Goal: Task Accomplishment & Management: Manage account settings

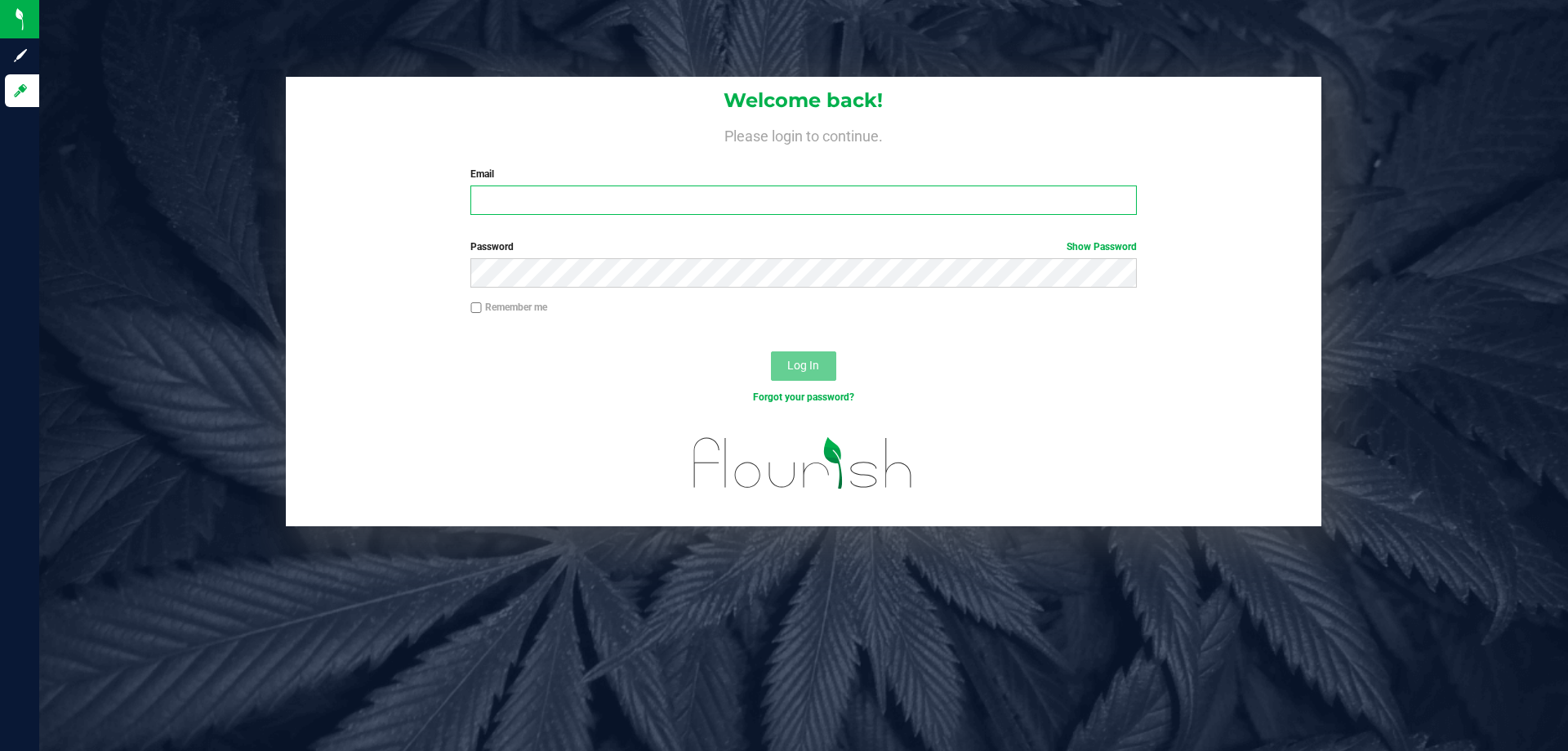
click at [568, 211] on input "Email" at bounding box center [803, 200] width 666 height 29
type input "kfernandez@liveparallel.com"
click at [771, 351] on button "Log In" at bounding box center [804, 365] width 65 height 29
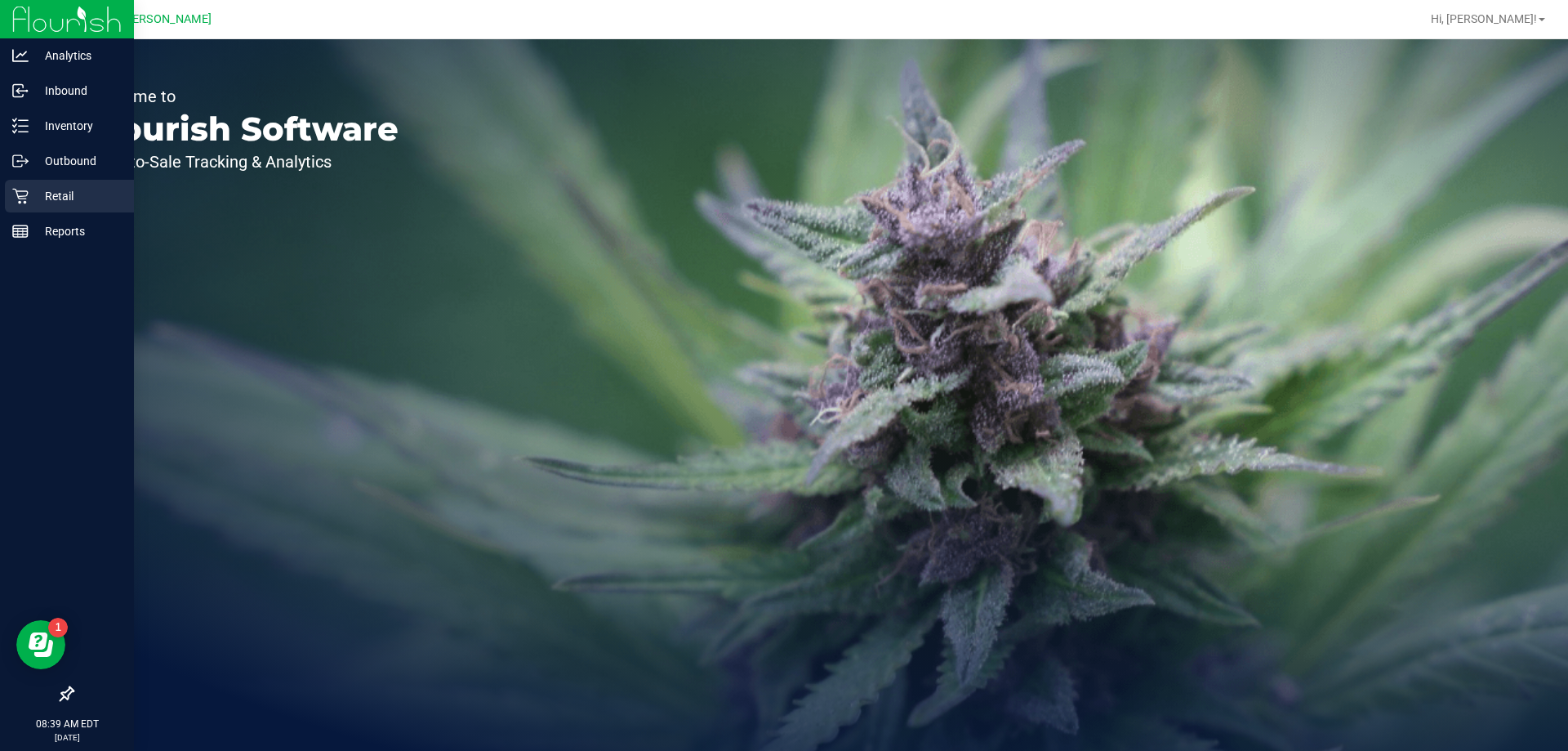
click at [23, 191] on icon at bounding box center [20, 196] width 16 height 16
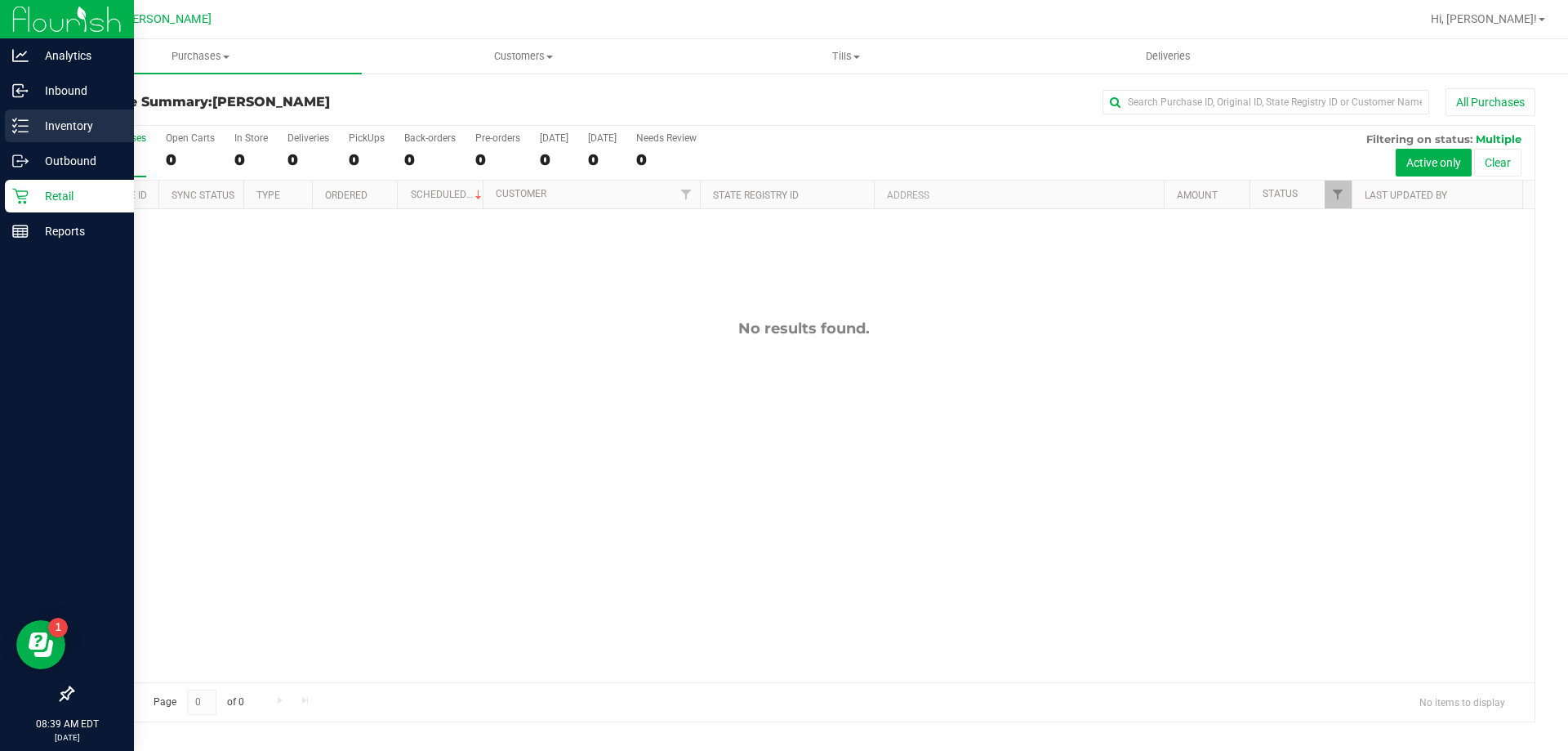
click at [35, 138] on div "Inventory" at bounding box center [69, 125] width 129 height 33
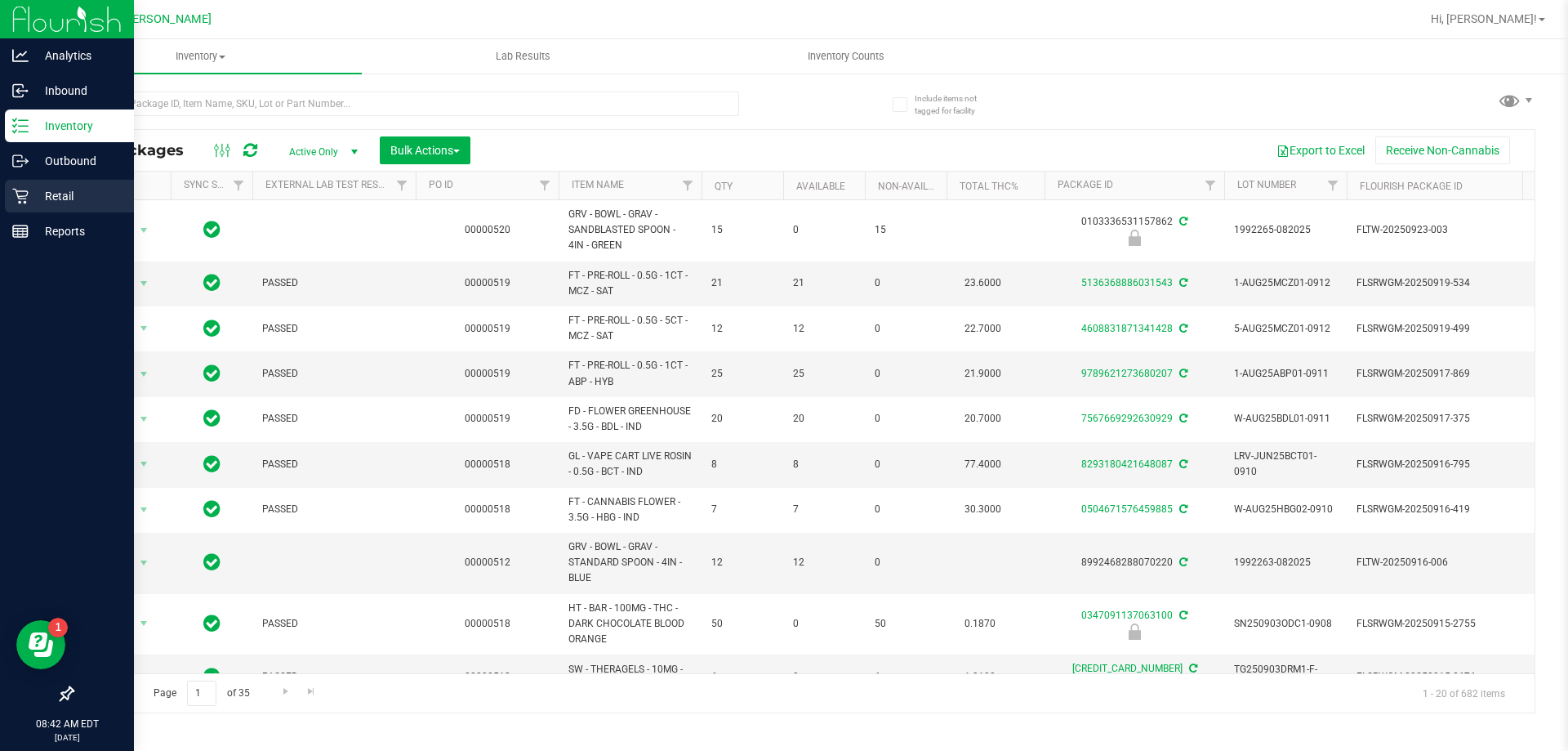
drag, startPoint x: 24, startPoint y: 203, endPoint x: 13, endPoint y: 191, distance: 16.3
click at [24, 203] on icon at bounding box center [20, 196] width 16 height 16
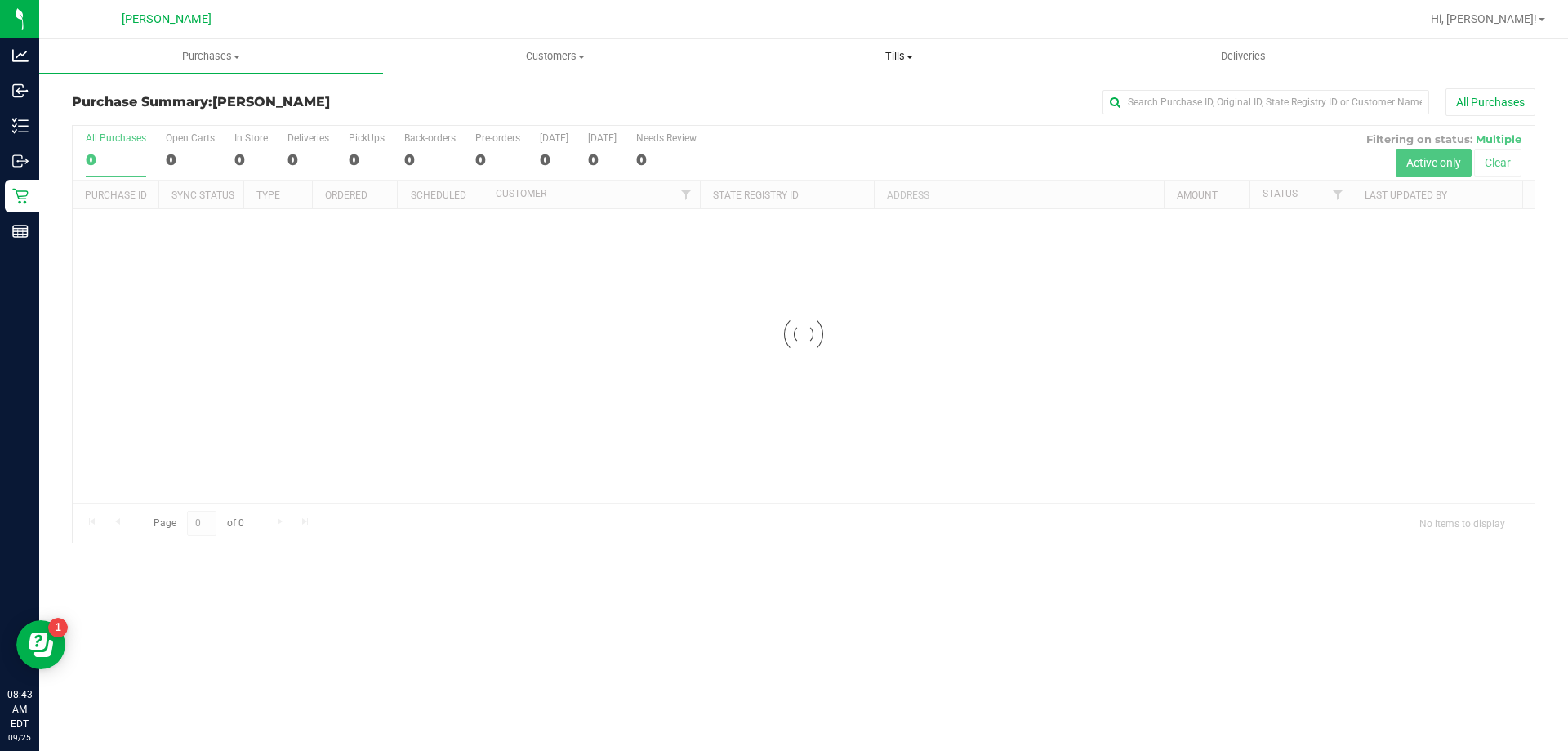
click at [903, 61] on span "Tills" at bounding box center [898, 56] width 343 height 15
click at [882, 101] on li "Manage tills" at bounding box center [899, 98] width 344 height 20
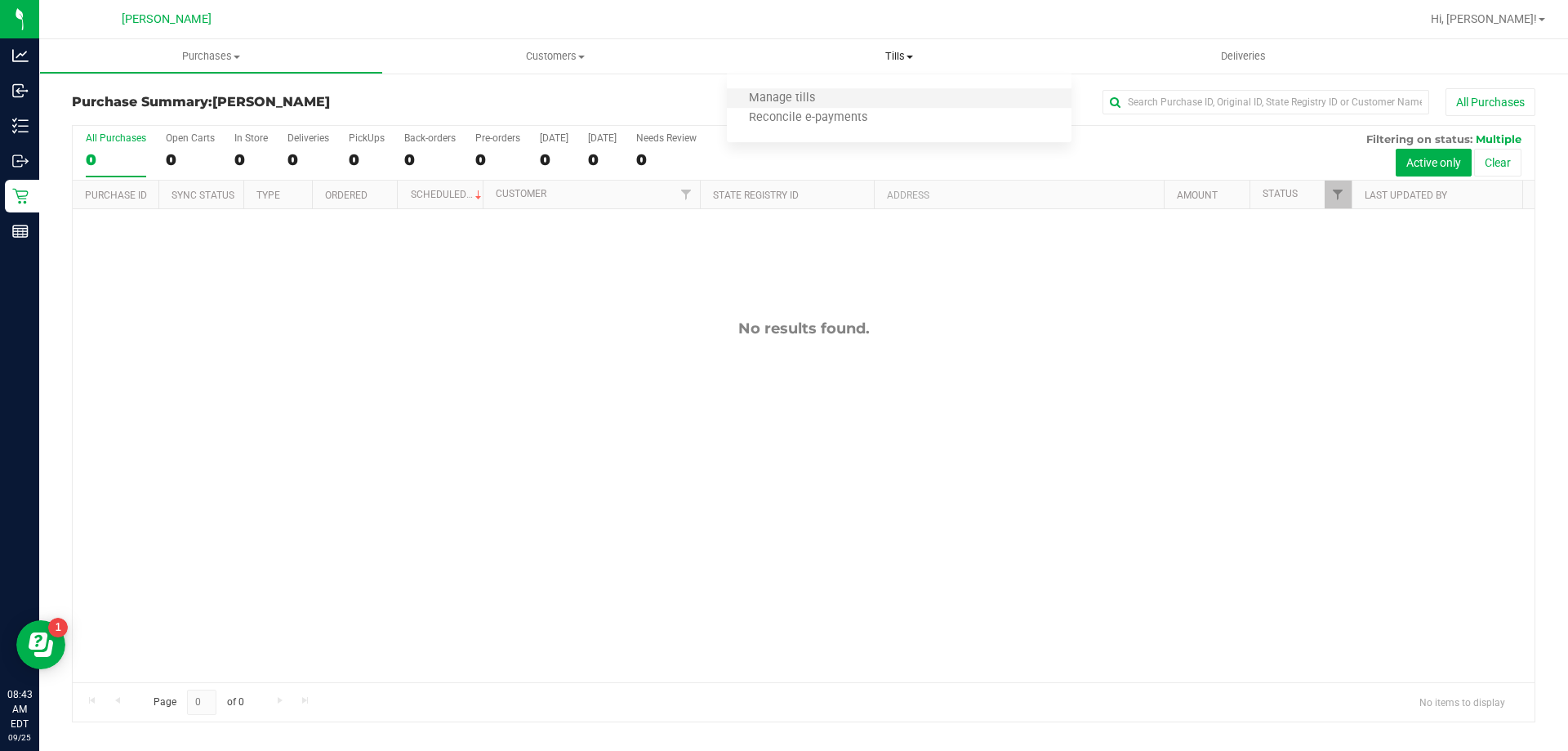
click at [779, 89] on li "Manage tills" at bounding box center [899, 98] width 344 height 20
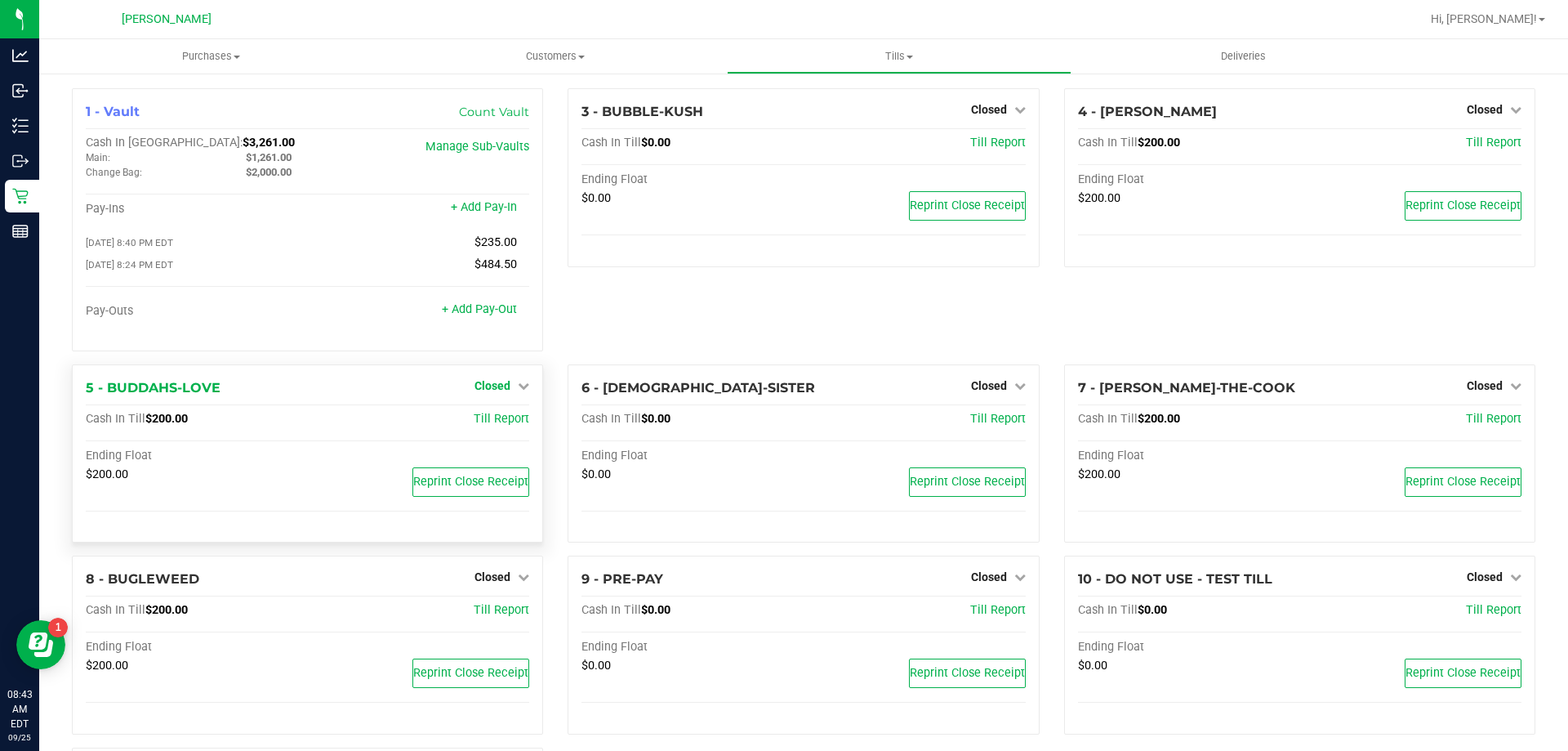
click at [499, 385] on span "Closed" at bounding box center [492, 386] width 35 height 13
click at [505, 422] on link "Open Till" at bounding box center [492, 419] width 43 height 13
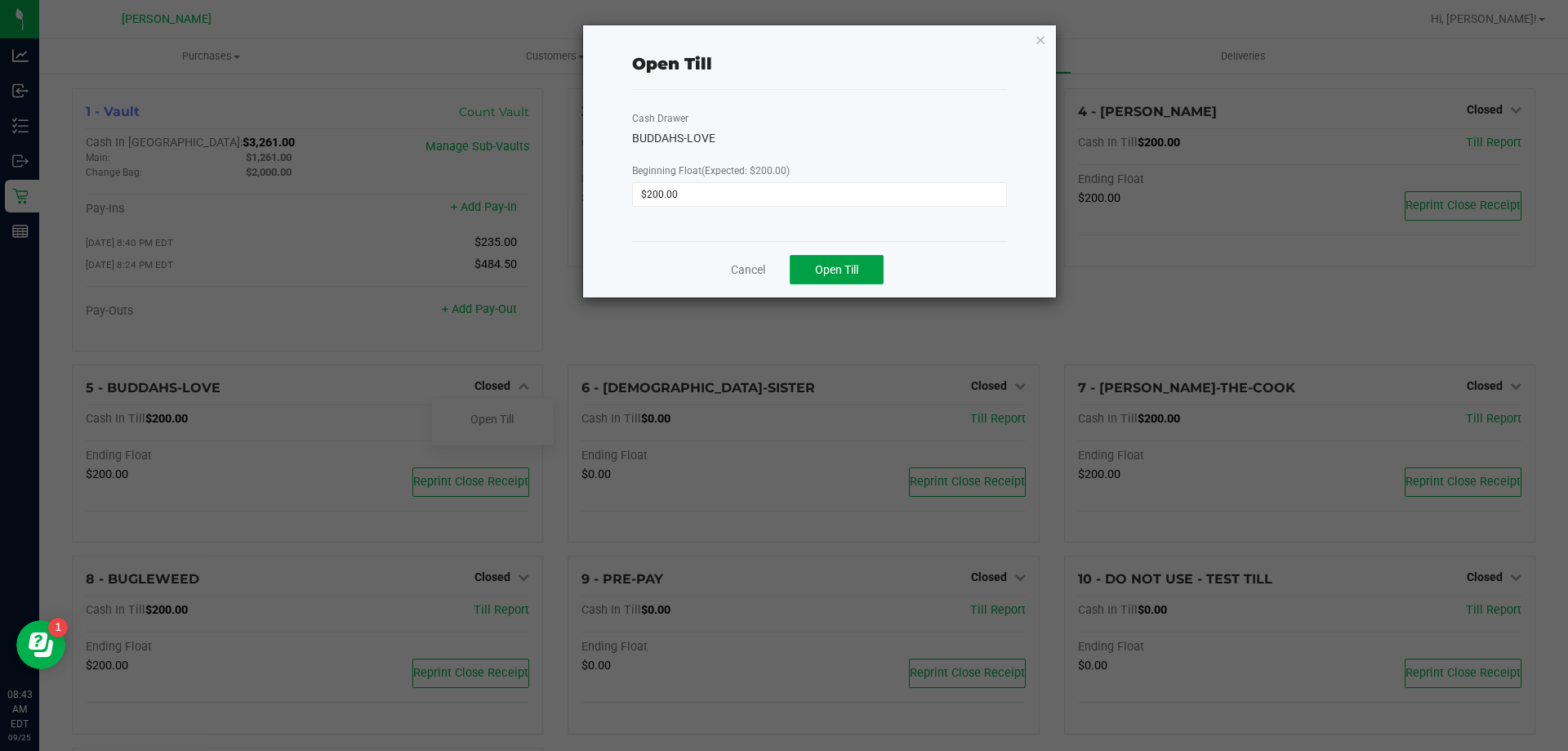
click at [844, 264] on span "Open Till" at bounding box center [837, 270] width 43 height 13
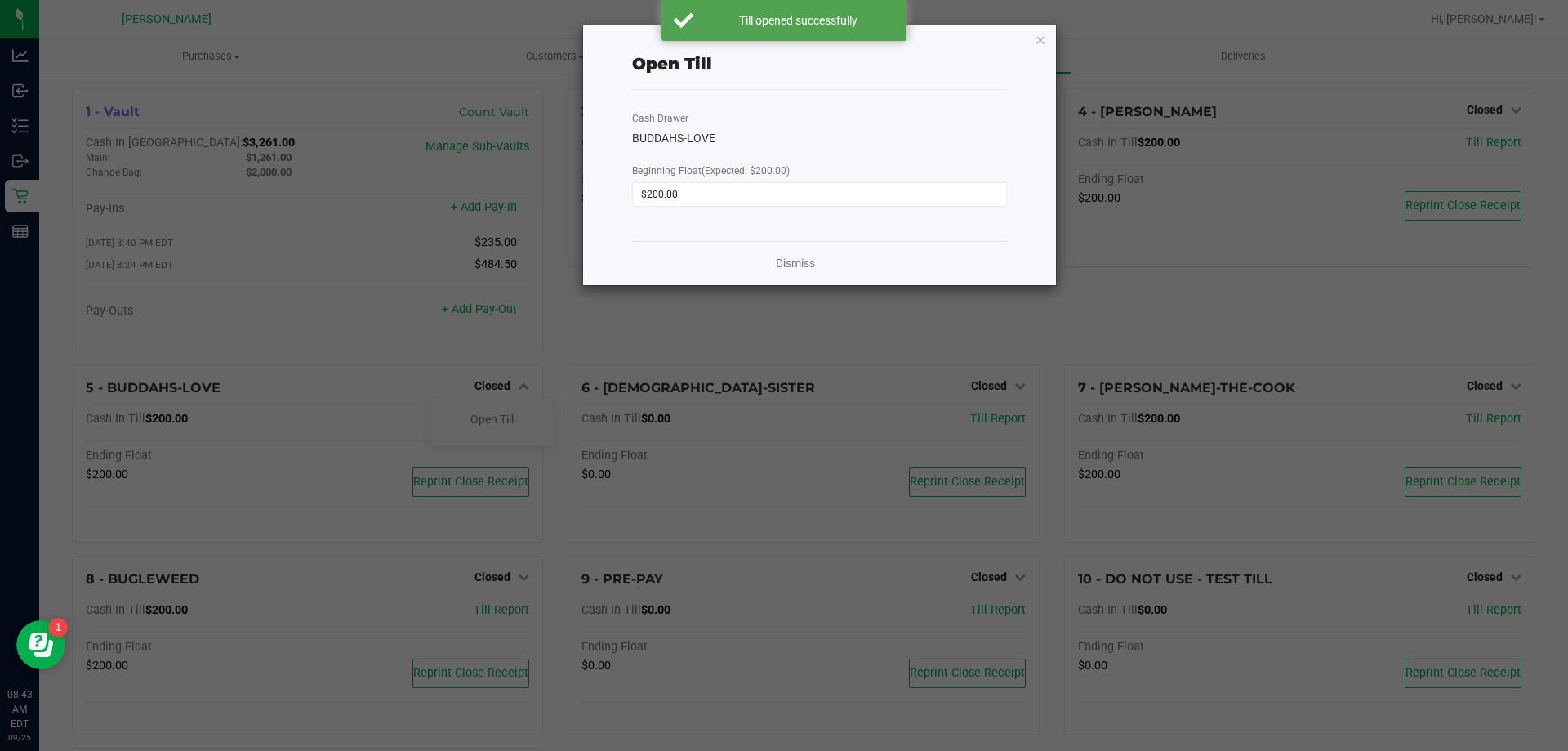
drag, startPoint x: 756, startPoint y: 262, endPoint x: 768, endPoint y: 259, distance: 12.4
click at [768, 259] on div "Dismiss" at bounding box center [820, 262] width 375 height 44
click at [792, 262] on link "Dismiss" at bounding box center [796, 263] width 39 height 17
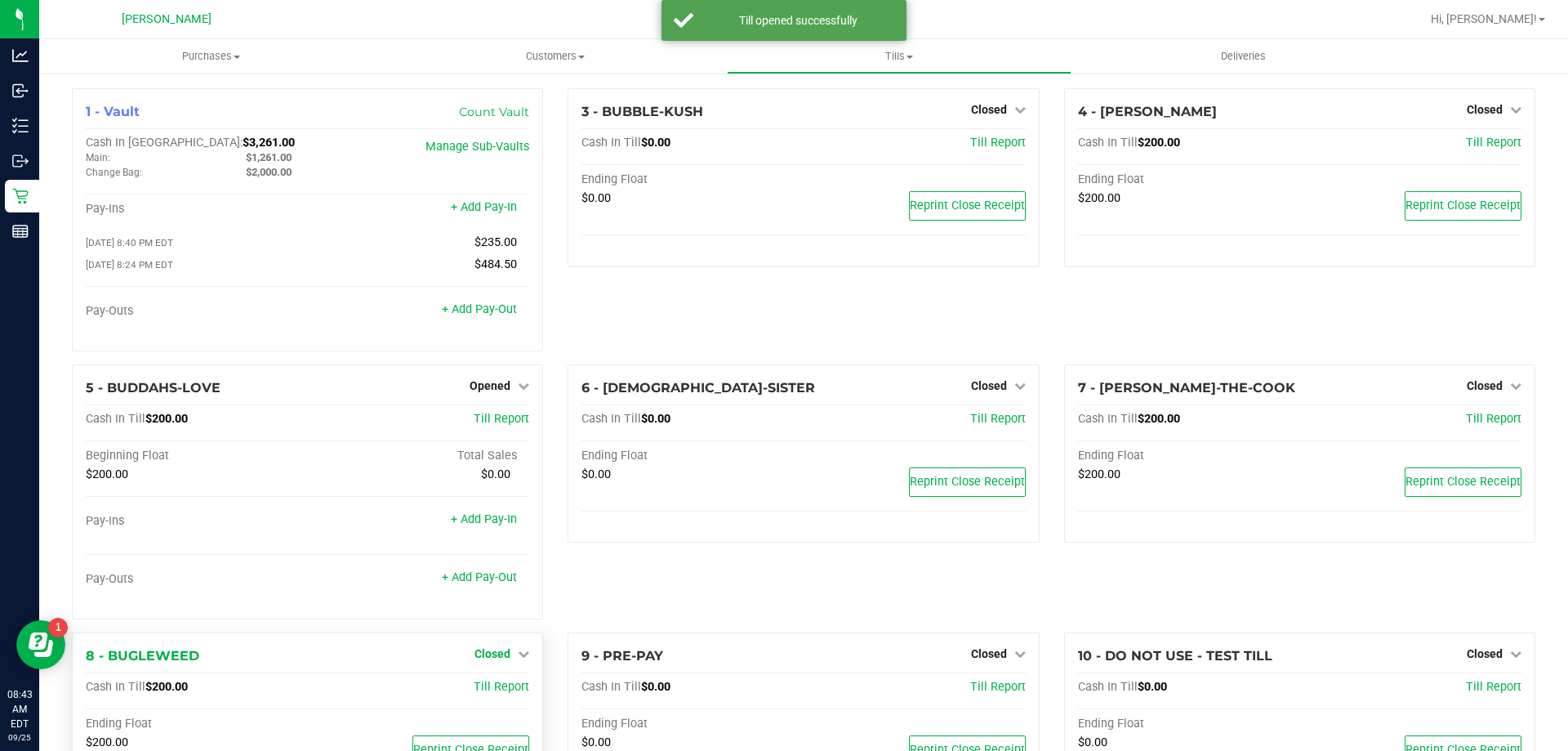
click at [515, 662] on div "Closed" at bounding box center [501, 653] width 55 height 20
click at [518, 651] on icon at bounding box center [524, 654] width 11 height 11
click at [509, 682] on div "Open Till" at bounding box center [492, 687] width 120 height 21
click at [510, 687] on link "Open Till" at bounding box center [492, 687] width 43 height 13
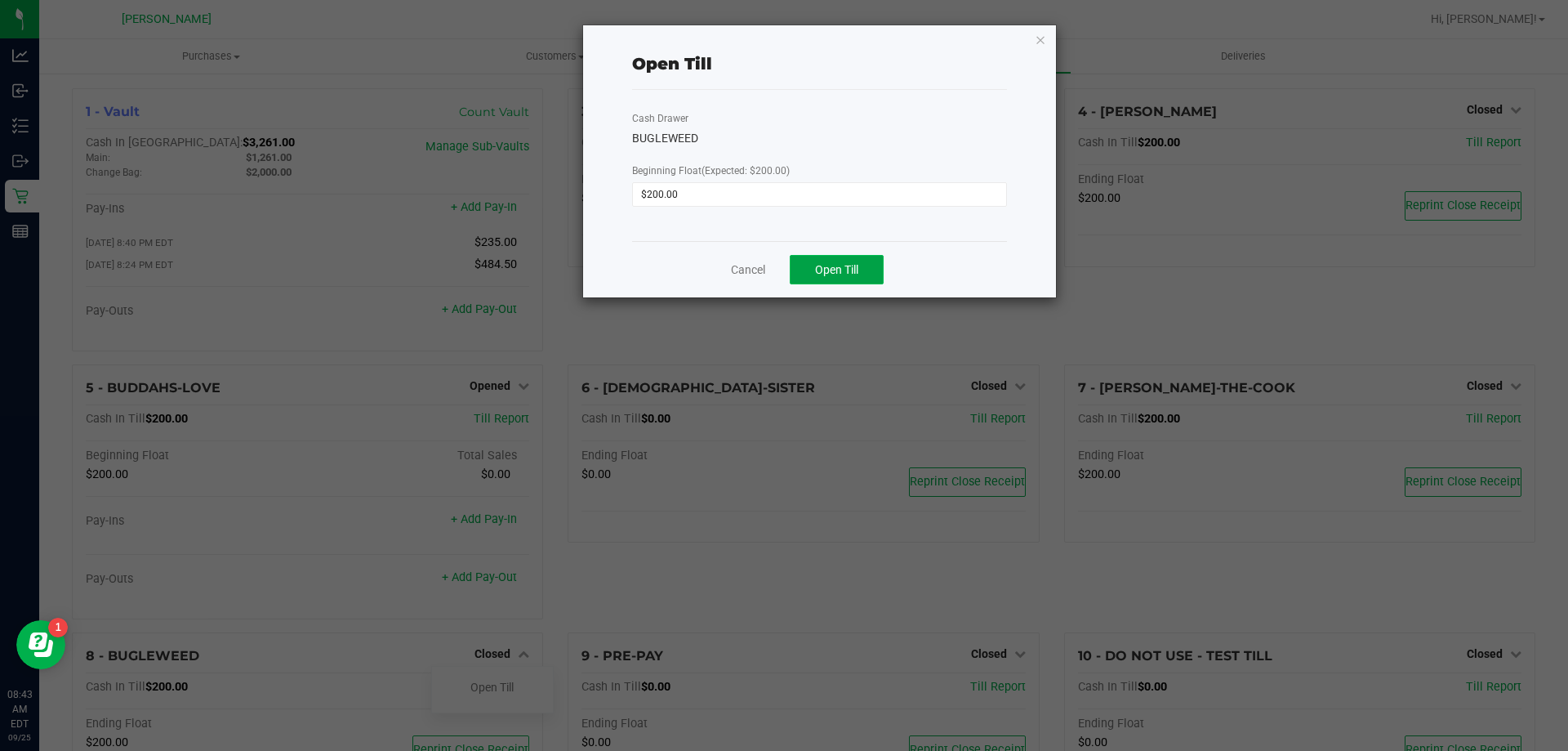
click at [823, 264] on span "Open Till" at bounding box center [837, 270] width 43 height 13
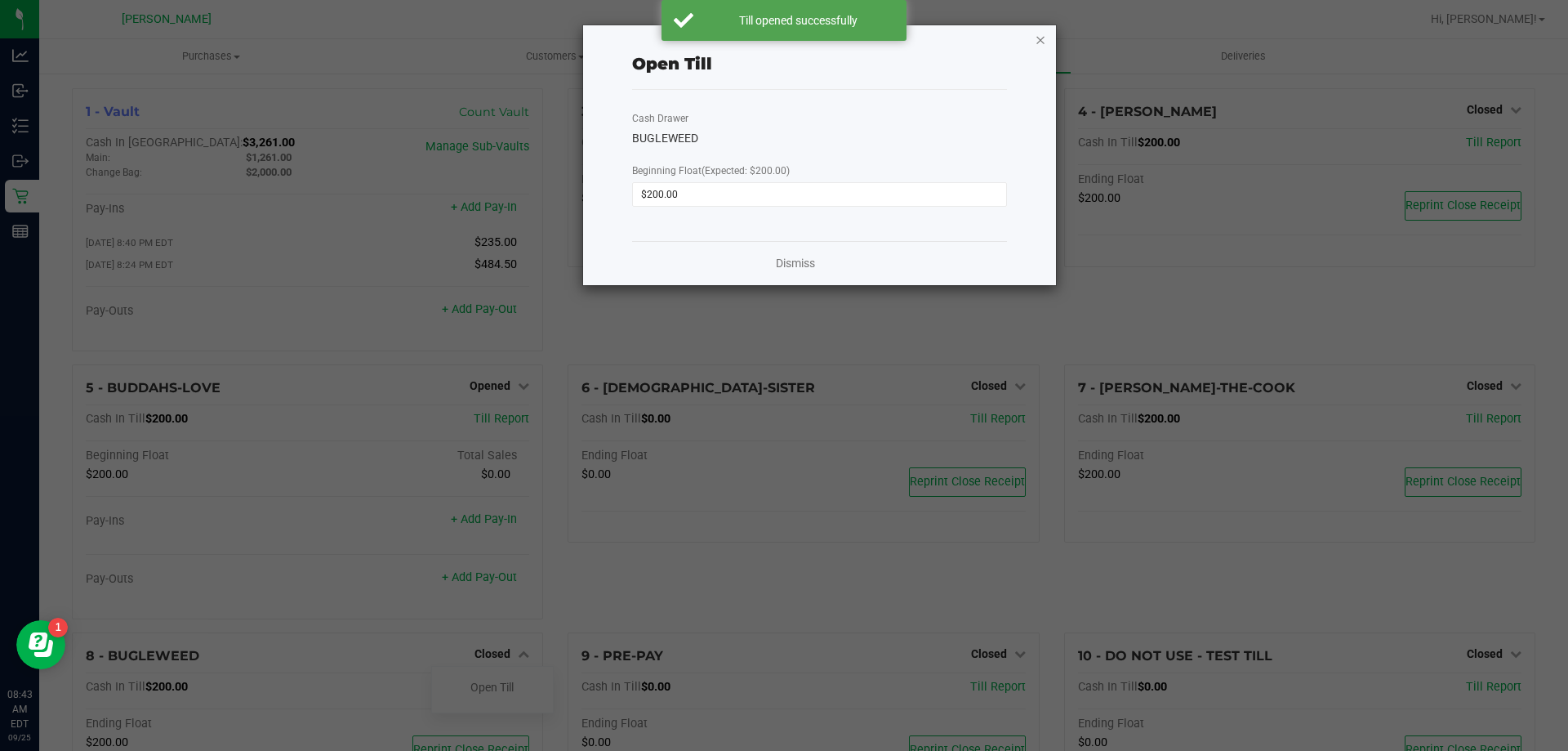
click at [1045, 40] on icon "button" at bounding box center [1040, 38] width 11 height 20
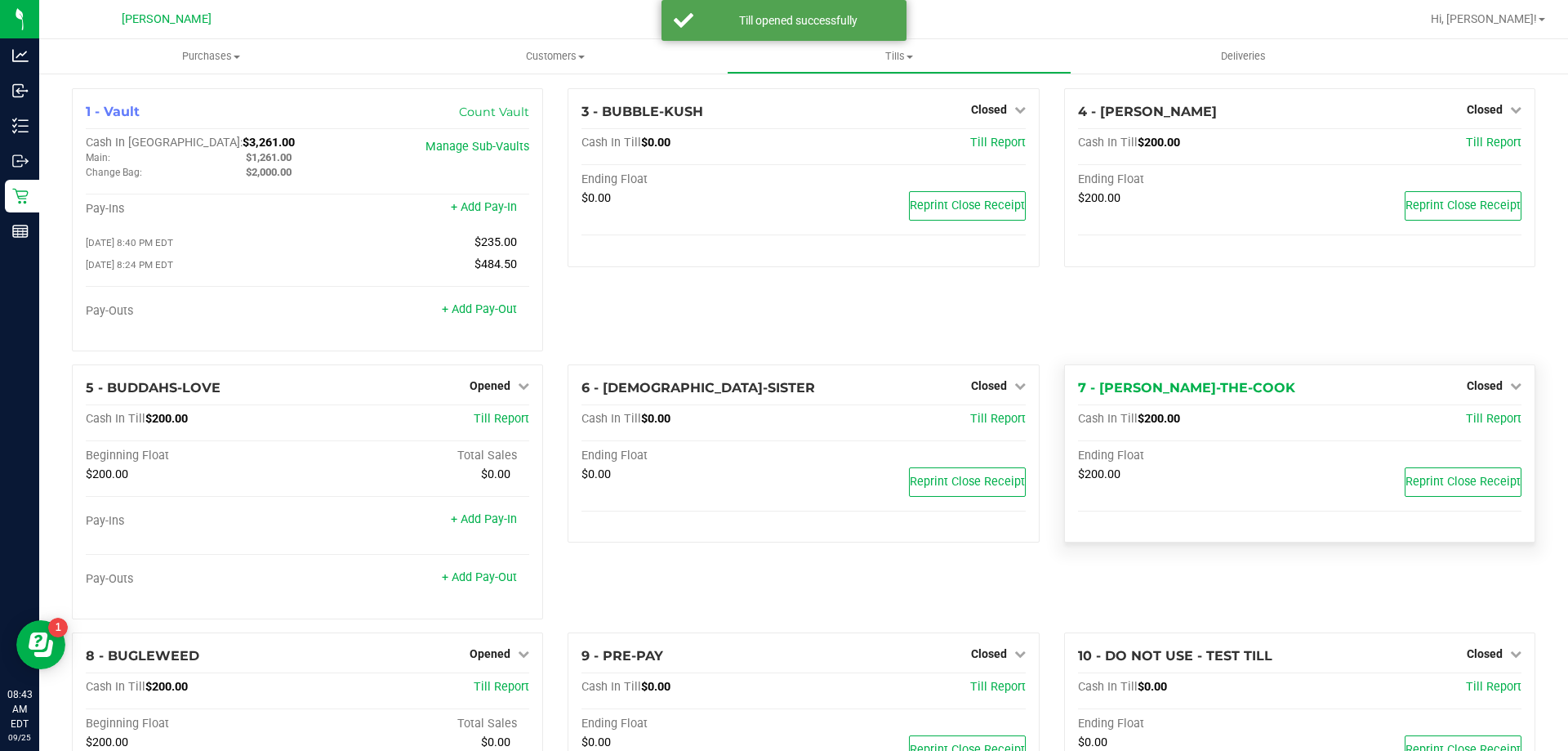
click at [1478, 395] on div "Closed" at bounding box center [1494, 385] width 55 height 20
click at [1467, 388] on span "Closed" at bounding box center [1485, 386] width 35 height 13
click at [1478, 422] on link "Open Till" at bounding box center [1485, 419] width 43 height 13
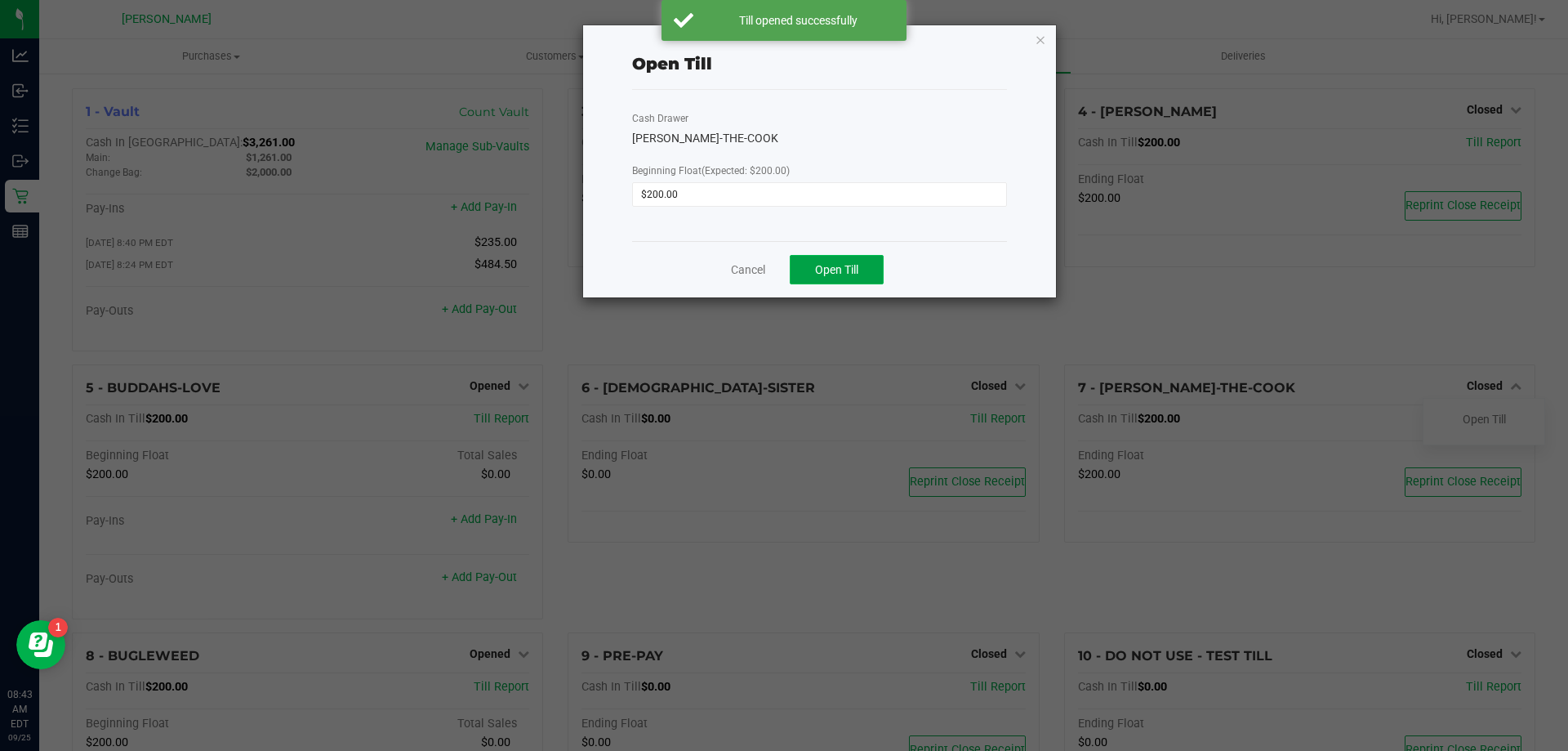
click at [816, 275] on span "Open Till" at bounding box center [837, 270] width 43 height 13
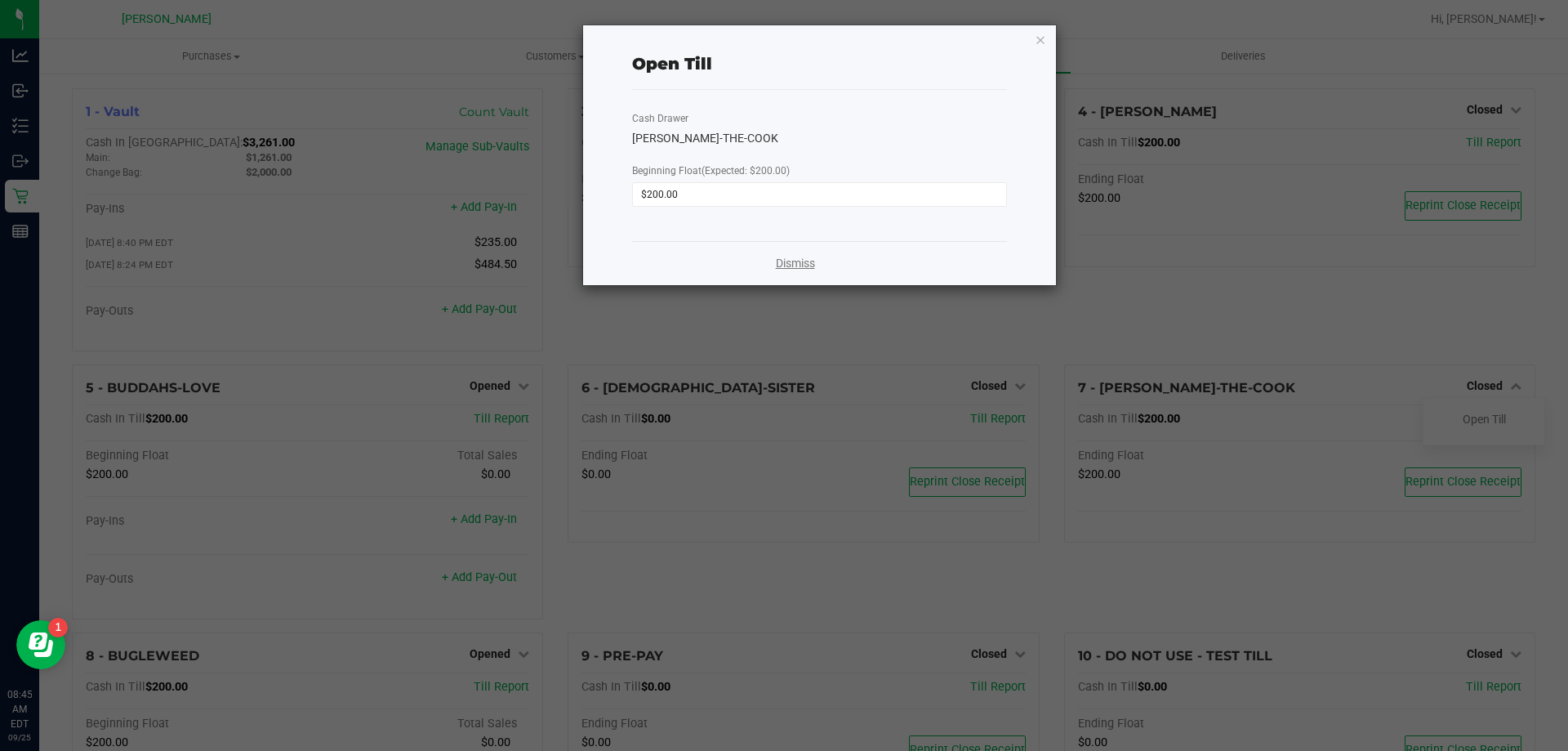
click at [798, 271] on div "Dismiss" at bounding box center [820, 262] width 375 height 44
click at [798, 264] on link "Dismiss" at bounding box center [796, 263] width 39 height 17
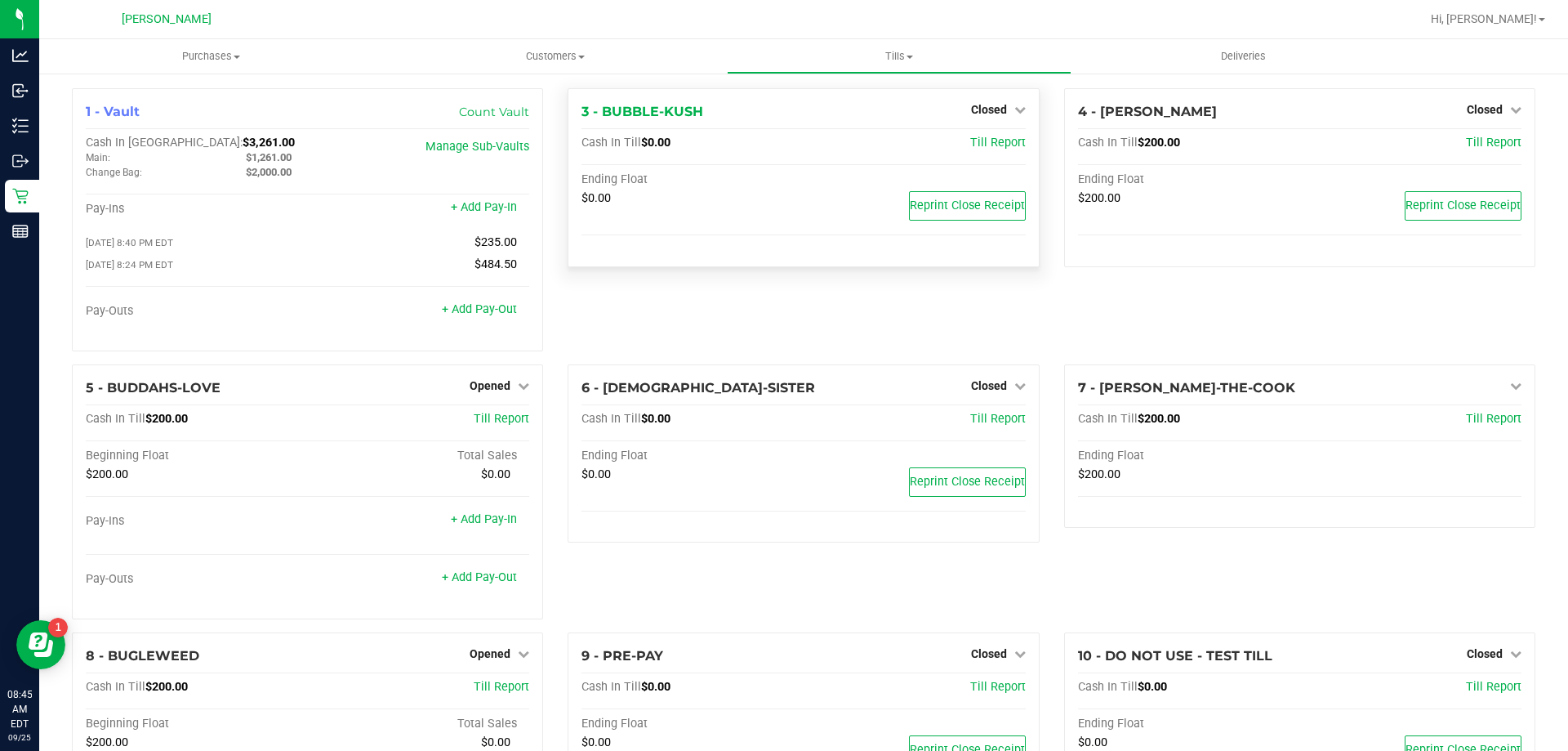
click at [798, 263] on div "3 - BUBBLE-KUSH Closed Open Till Cash In Till $0.00 Till Report Ending Float $0…" at bounding box center [803, 177] width 472 height 179
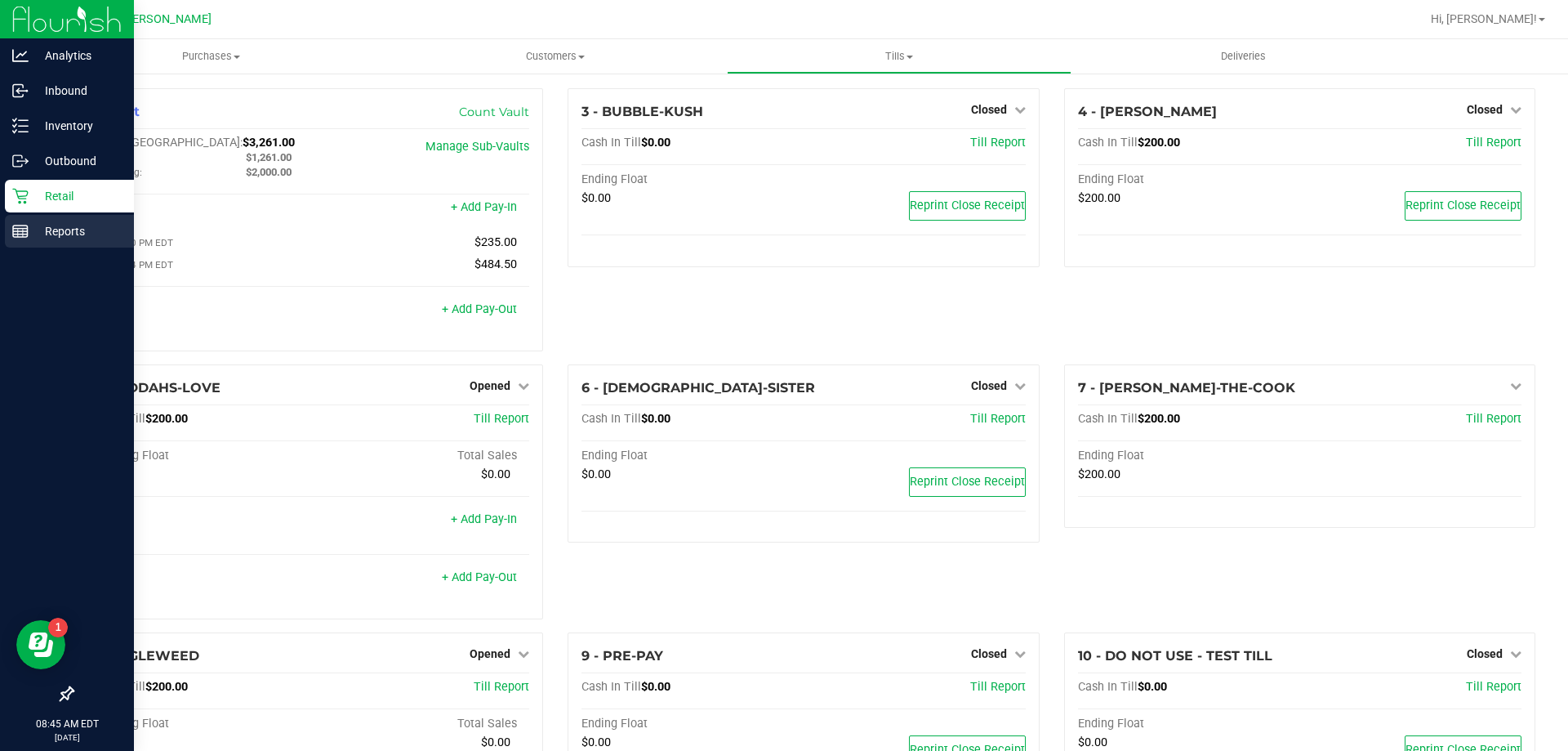
click at [22, 238] on icon at bounding box center [20, 231] width 16 height 16
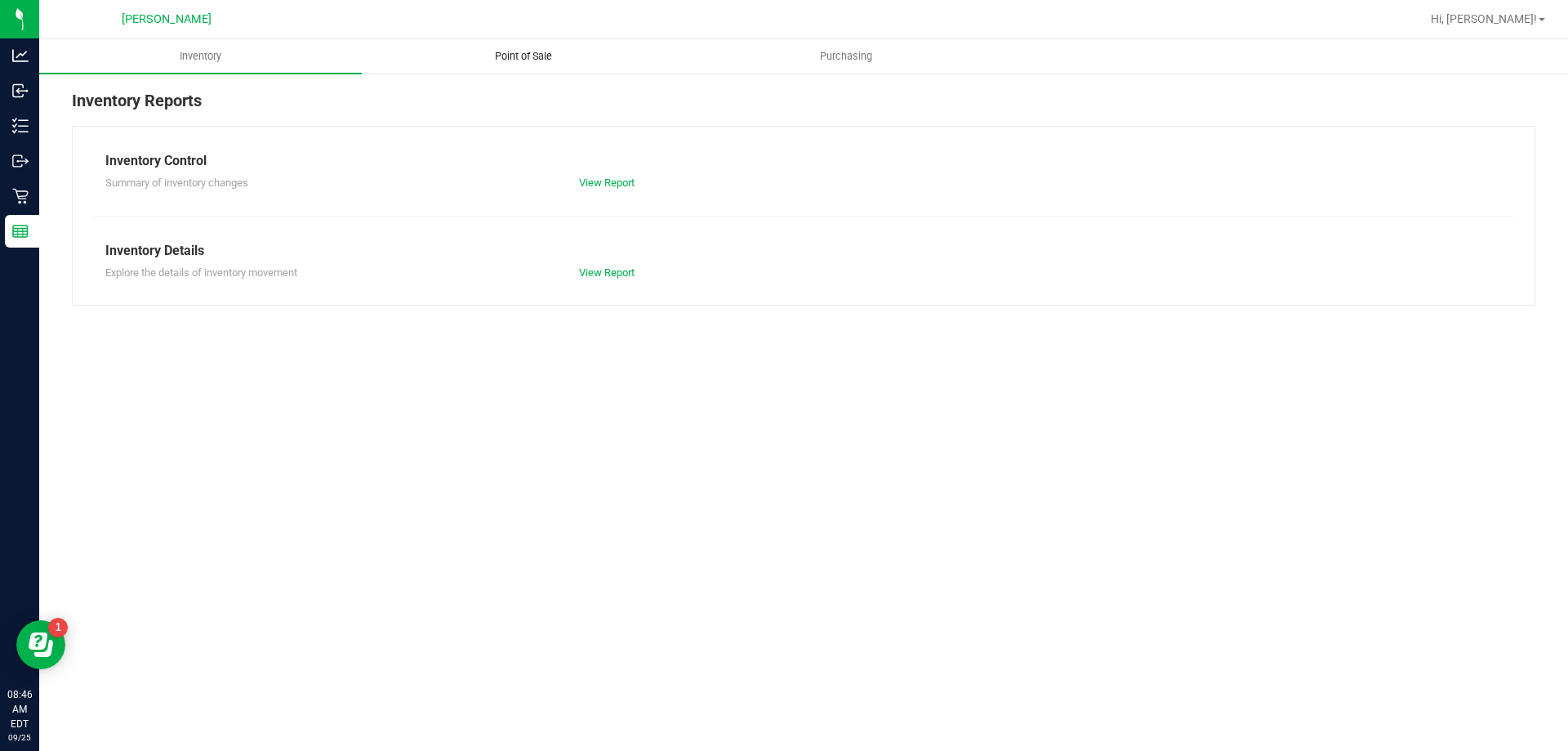
click at [541, 61] on span "Point of Sale" at bounding box center [523, 56] width 101 height 15
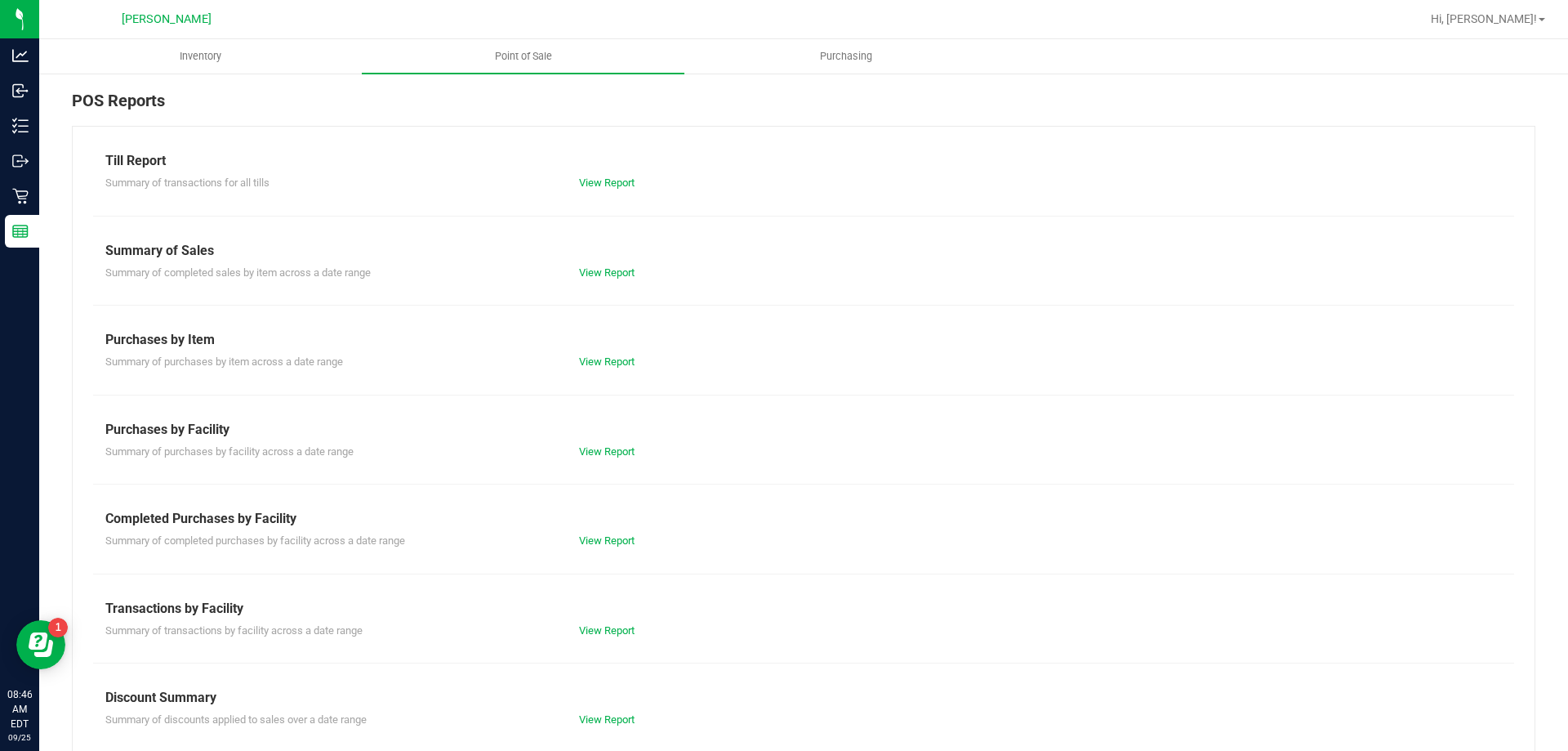
click at [635, 530] on div "Summary of completed purchases by facility across a date range View Report" at bounding box center [804, 539] width 1421 height 21
click at [629, 538] on link "View Report" at bounding box center [606, 540] width 55 height 12
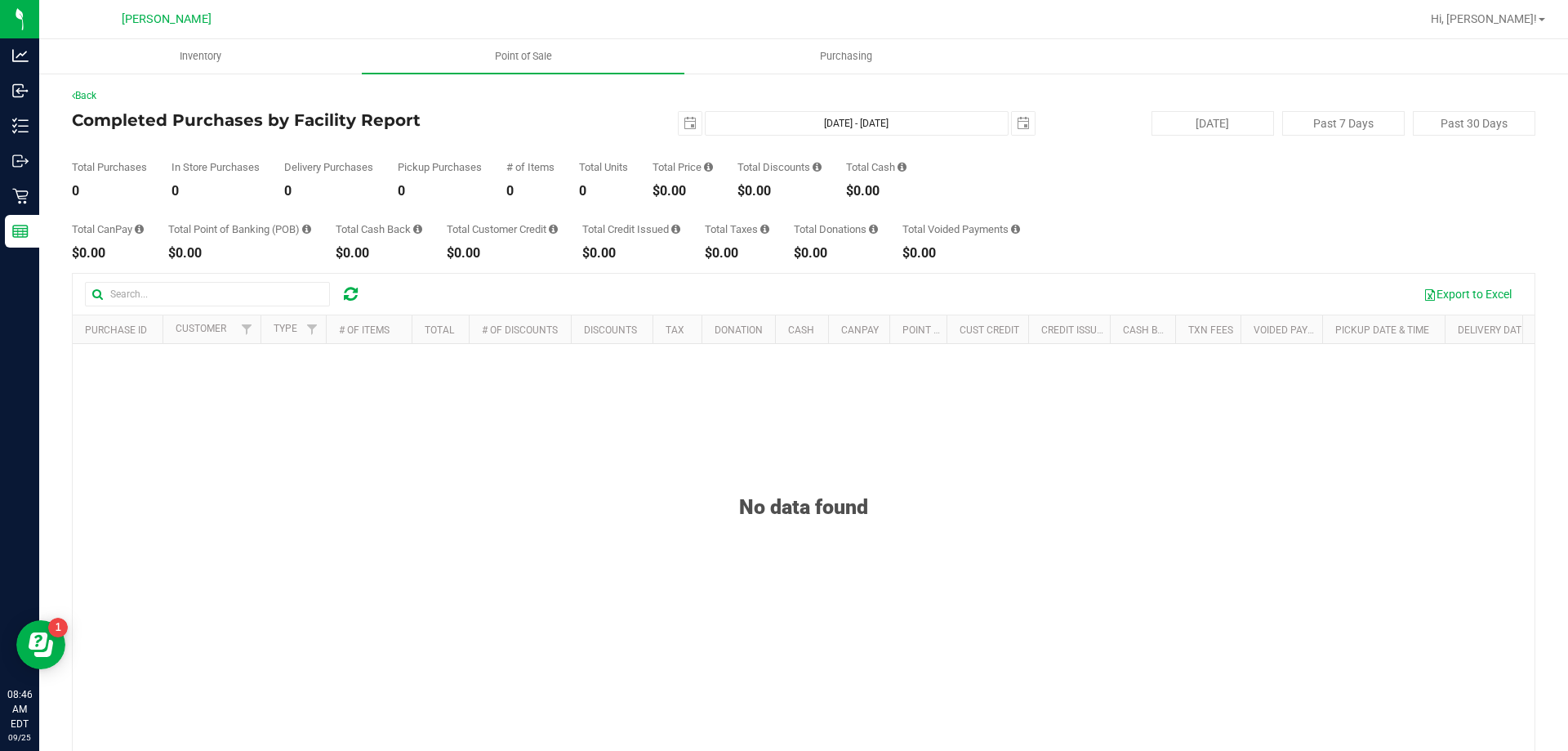
click at [677, 100] on div "Back" at bounding box center [804, 95] width 1464 height 15
click at [686, 112] on span "select" at bounding box center [690, 123] width 22 height 22
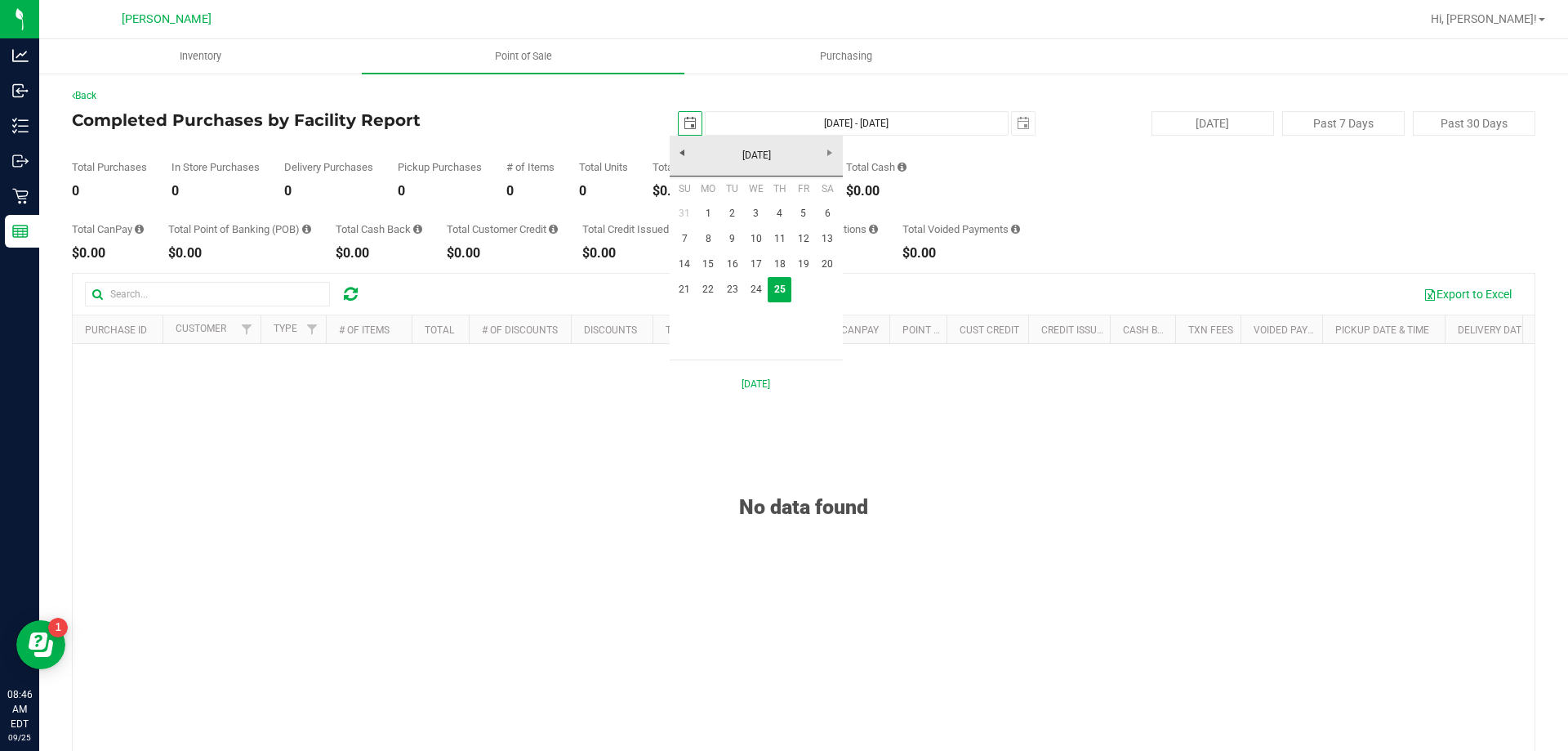
scroll to position [0, 41]
click at [689, 292] on link "21" at bounding box center [685, 290] width 23 height 25
type input "2025-09-21"
type input "Sep 21, 2025 - Sep 25, 2025"
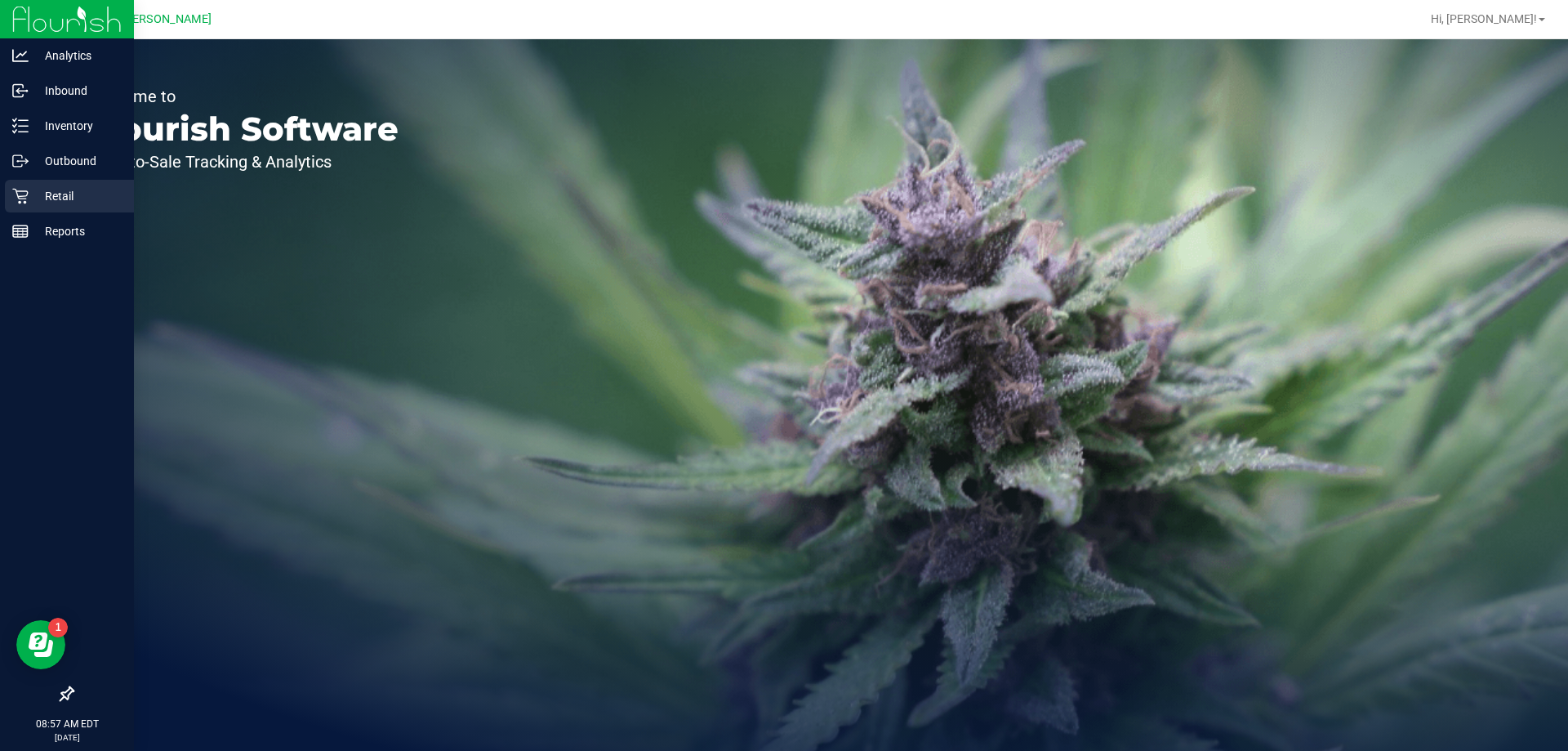
click at [40, 193] on p "Retail" at bounding box center [78, 195] width 98 height 20
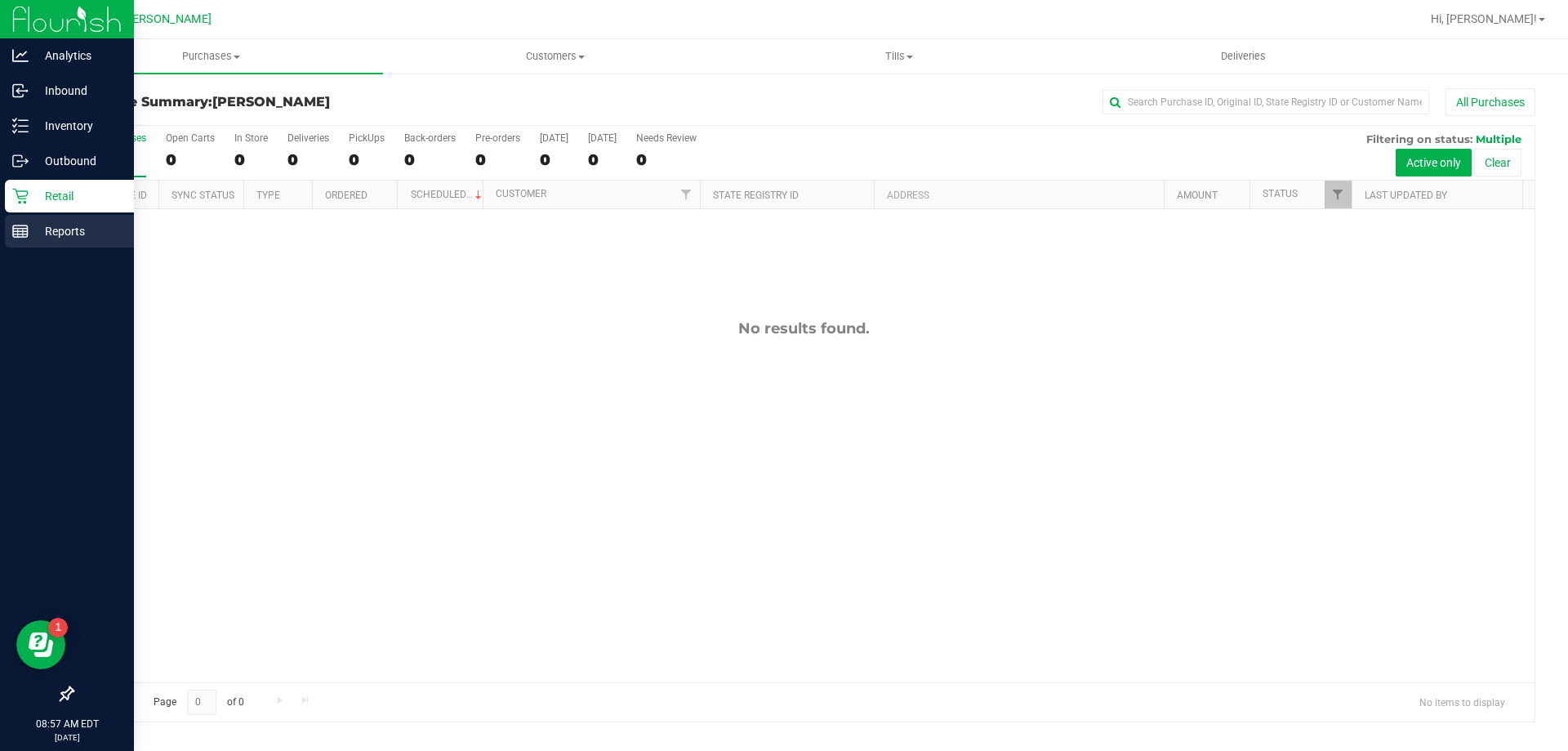
click at [18, 238] on icon at bounding box center [20, 231] width 16 height 16
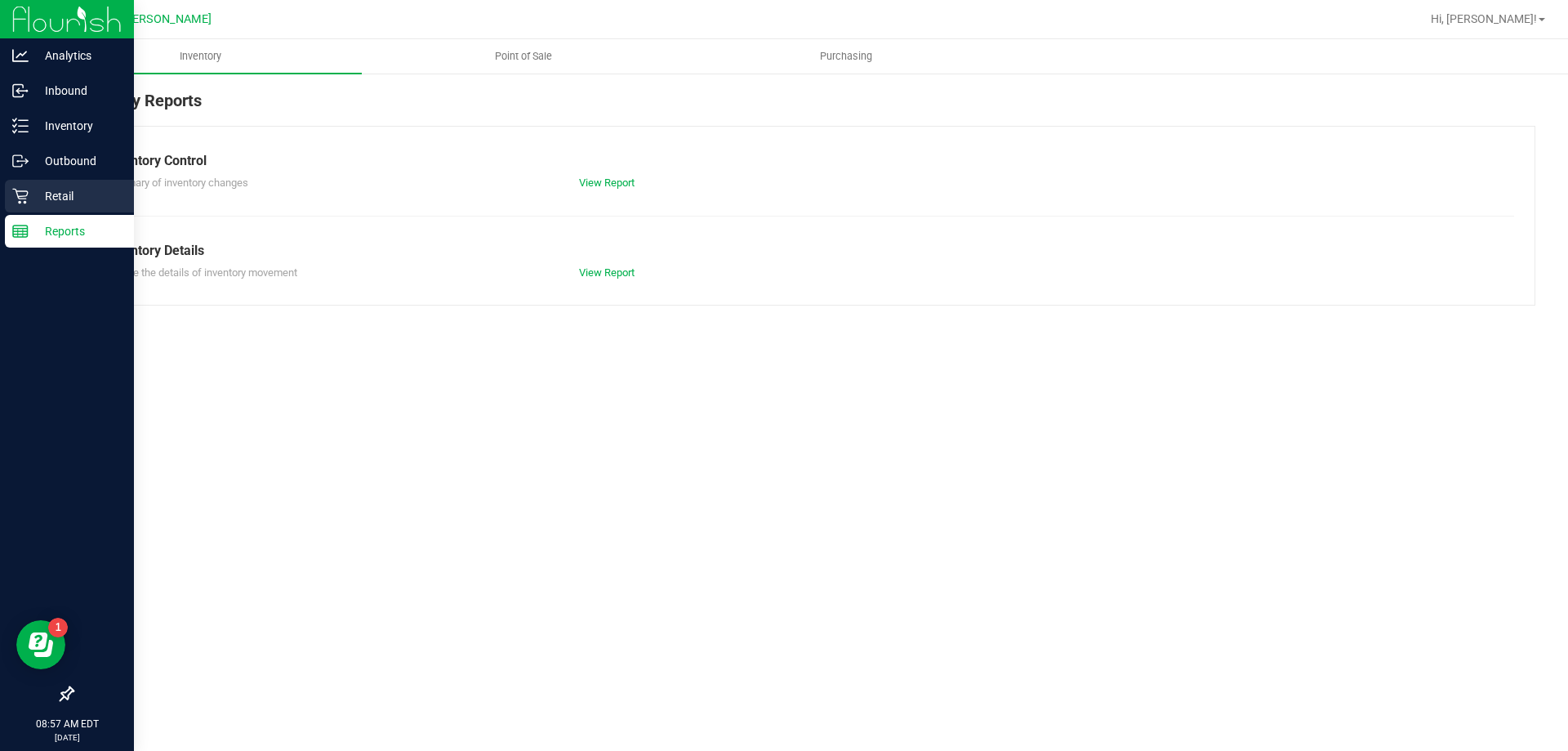
click at [62, 193] on p "Retail" at bounding box center [78, 195] width 98 height 20
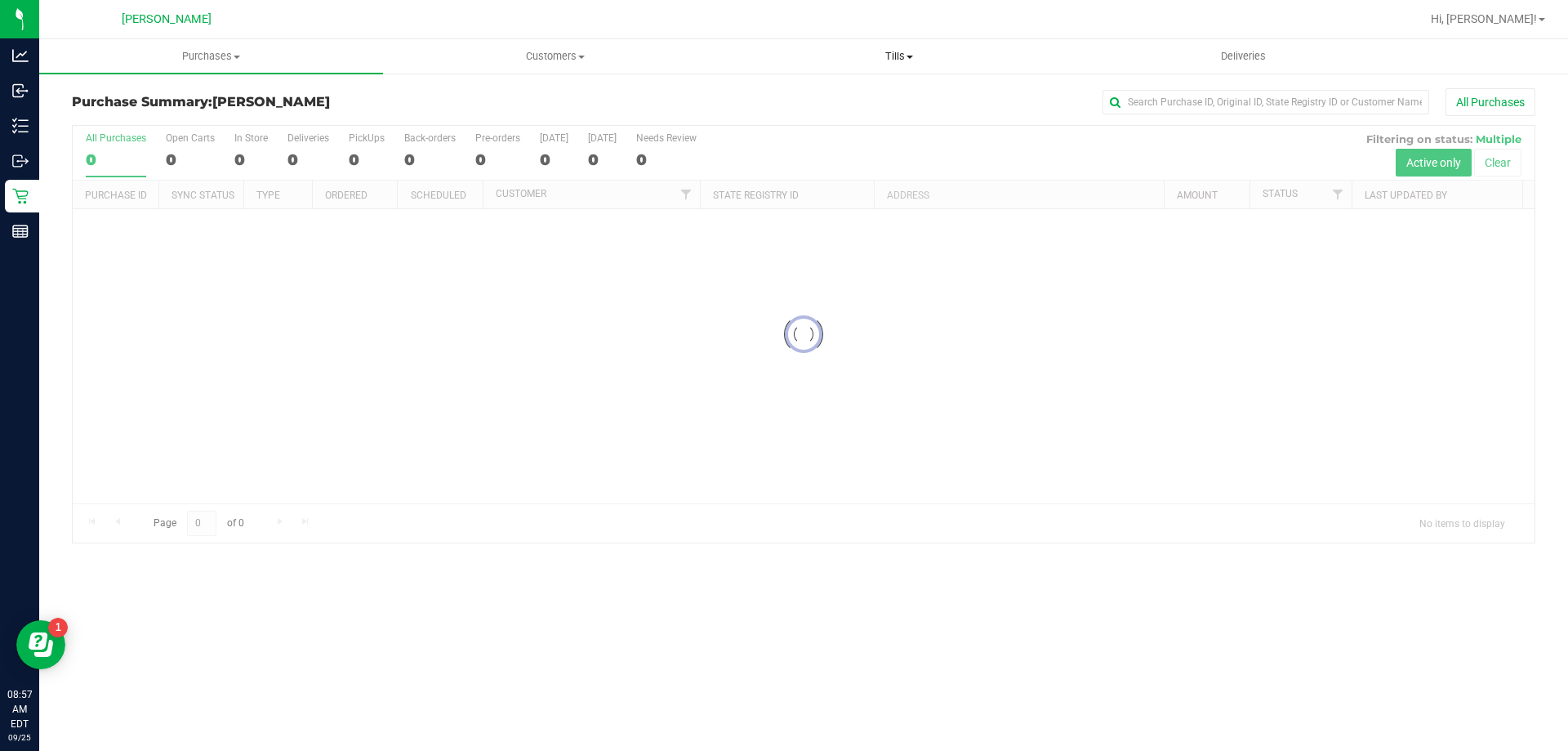
click at [890, 49] on span "Tills" at bounding box center [898, 56] width 343 height 15
click at [851, 92] on li "Manage tills" at bounding box center [899, 98] width 344 height 20
